Goal: Find specific page/section: Find specific page/section

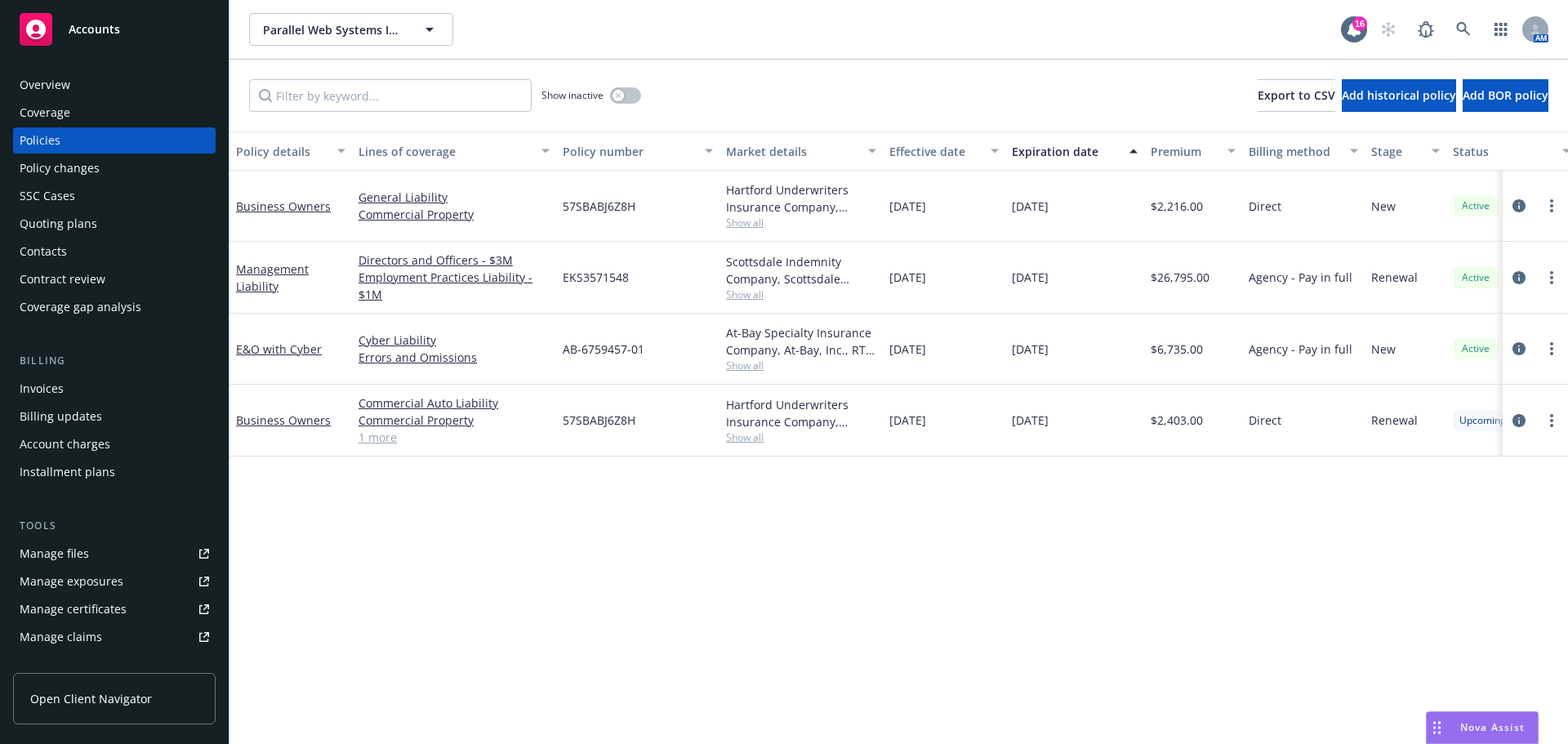
click at [65, 221] on div "Quoting plans" at bounding box center [59, 224] width 78 height 27
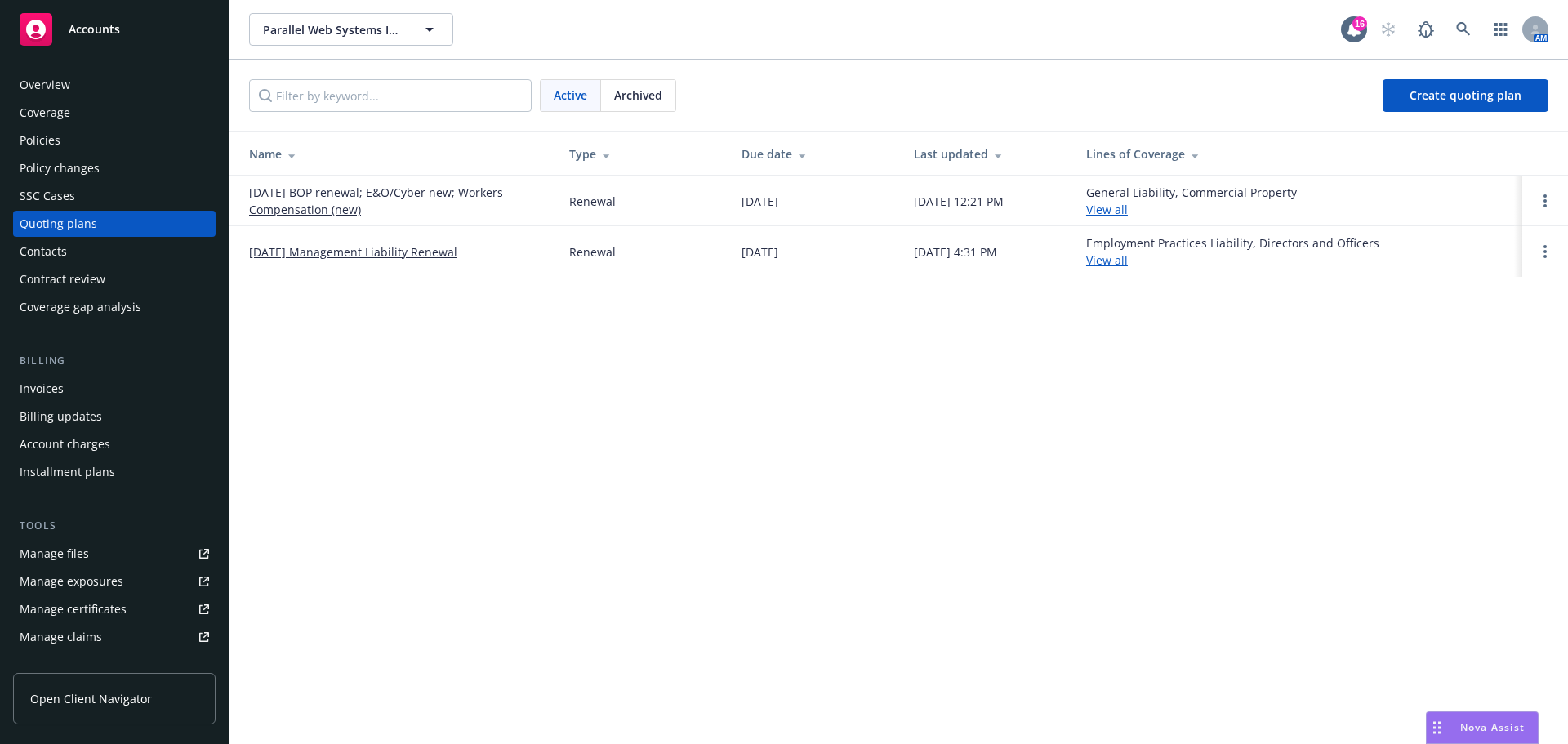
click at [307, 204] on link "[DATE] BOP renewal; E&O/Cyber new; Workers Compensation (new)" at bounding box center [396, 201] width 294 height 34
